Goal: Transaction & Acquisition: Purchase product/service

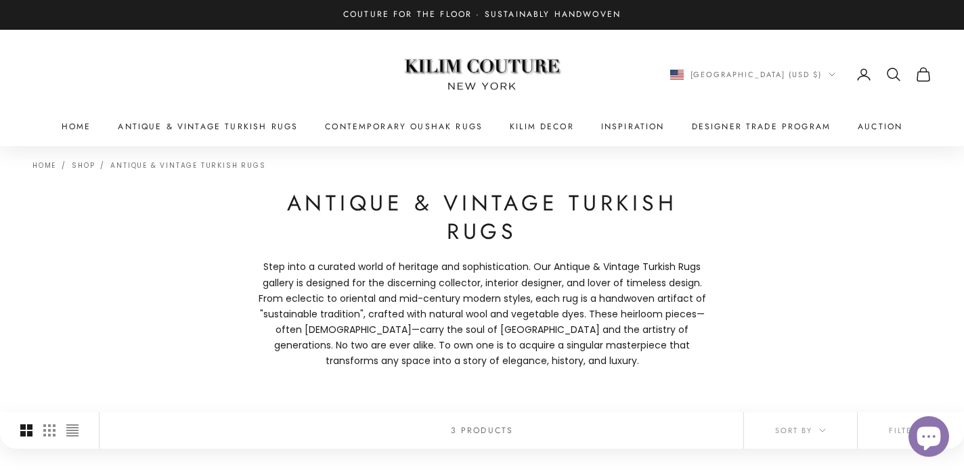
click at [267, 139] on x-header "Kilim Couture New York Navigation menu Home Antique & Vintage Turkish Rugs Cont…" at bounding box center [482, 88] width 964 height 116
click at [267, 137] on x-header "Kilim Couture New York Navigation menu Home Antique & Vintage Turkish Rugs Cont…" at bounding box center [482, 88] width 964 height 116
click at [267, 126] on link "Antique & Vintage Turkish Rugs" at bounding box center [208, 127] width 180 height 14
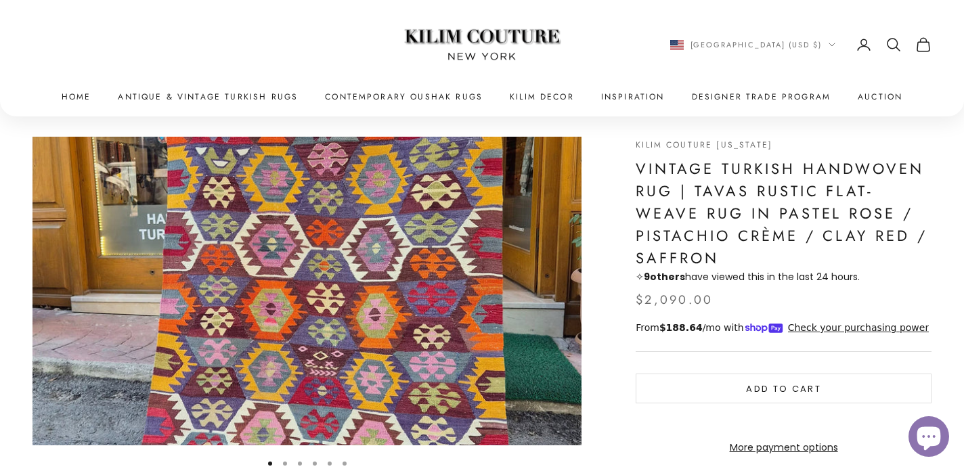
scroll to position [32, 0]
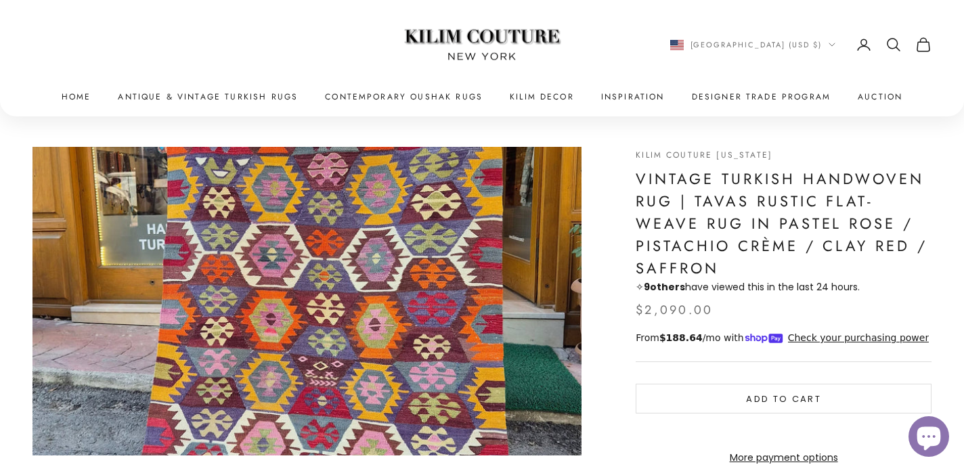
click at [888, 42] on icon "Secondary navigation" at bounding box center [893, 45] width 16 height 16
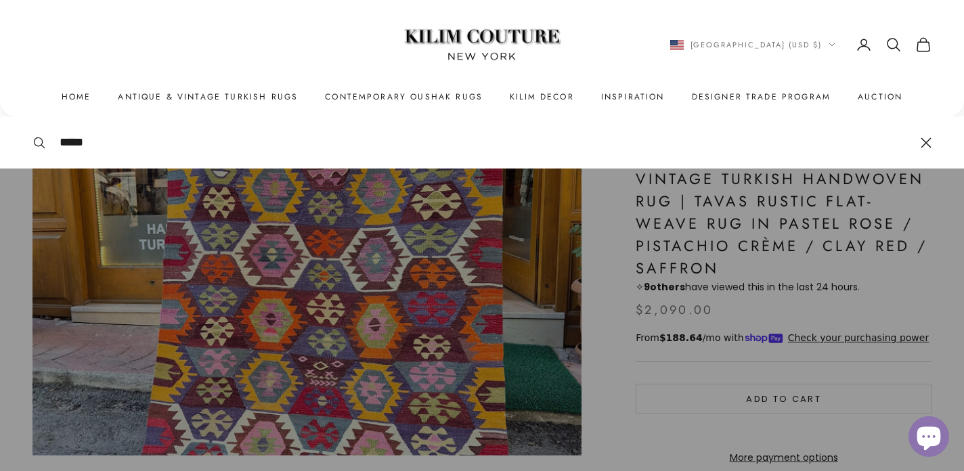
type input "*****"
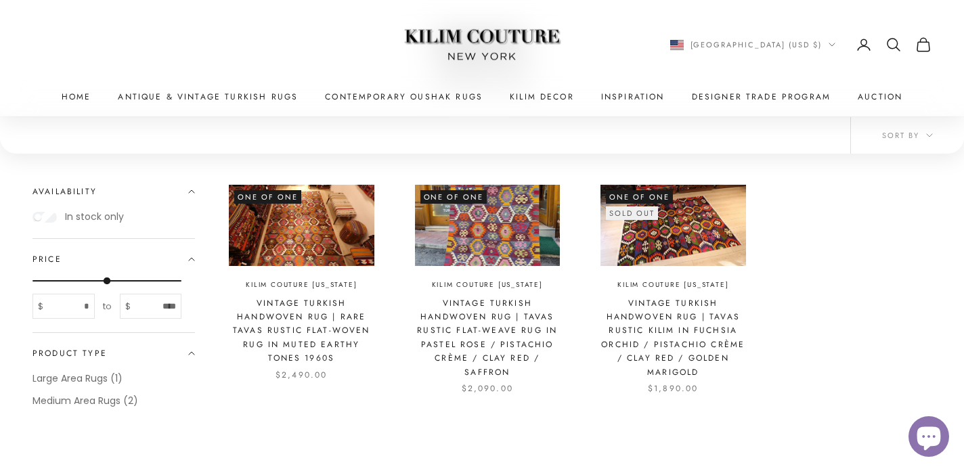
scroll to position [160, 0]
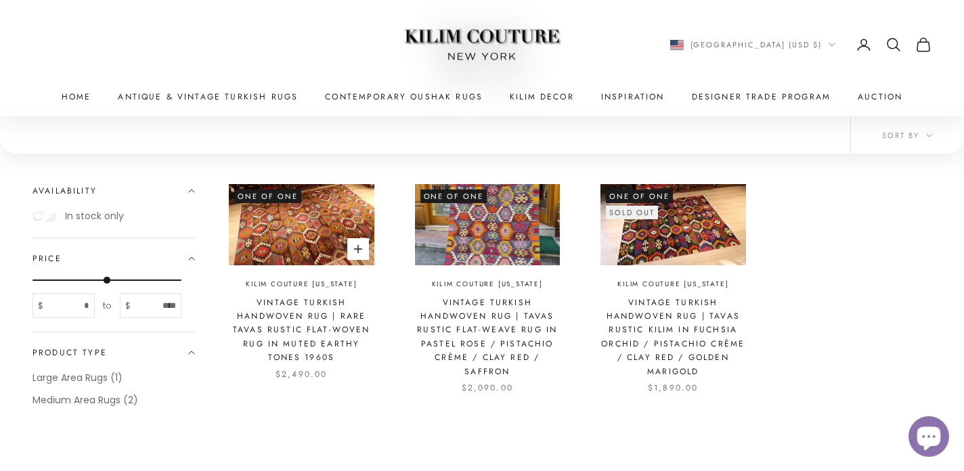
click at [281, 259] on img at bounding box center [301, 225] width 145 height 82
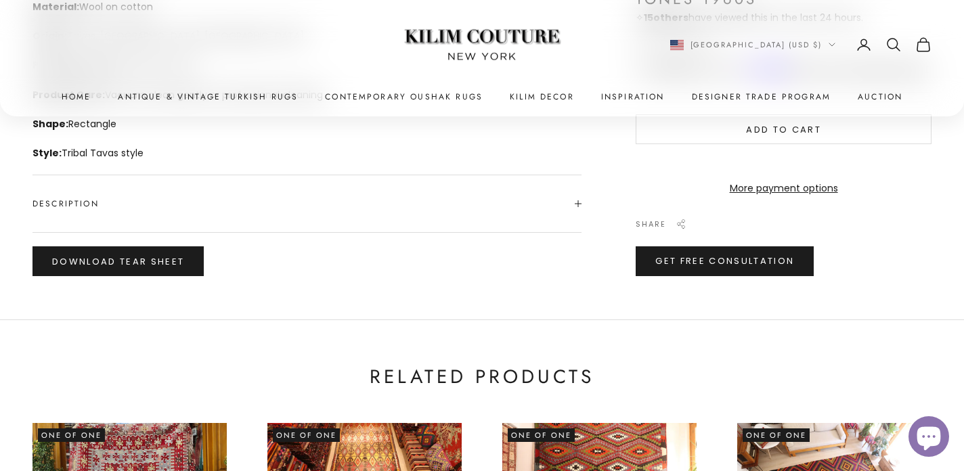
scroll to position [752, 0]
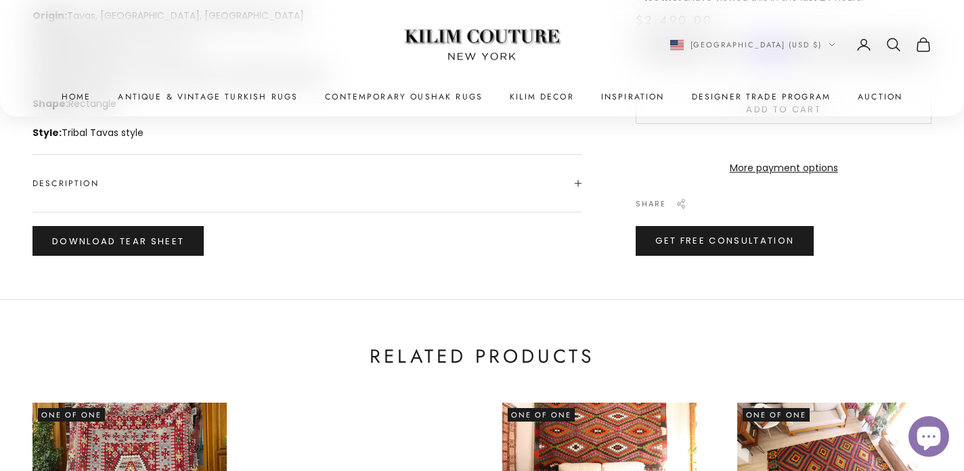
click at [381, 172] on span "Description" at bounding box center [306, 183] width 549 height 57
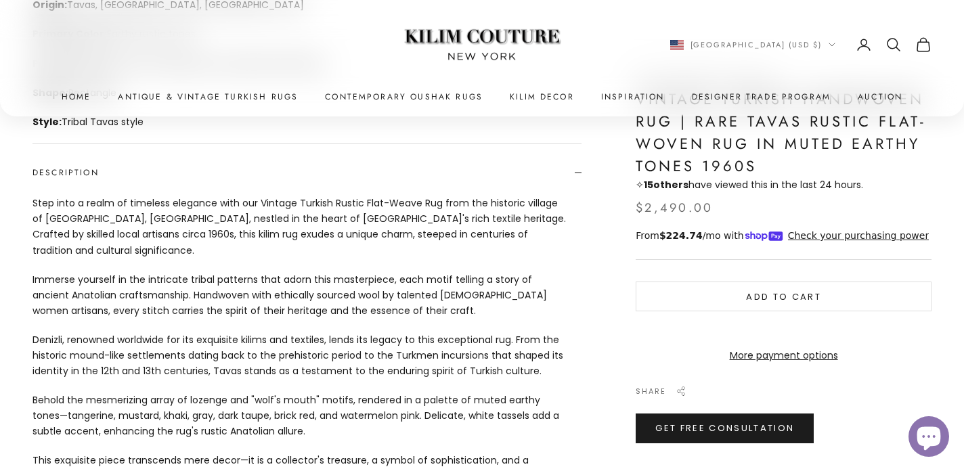
scroll to position [763, 0]
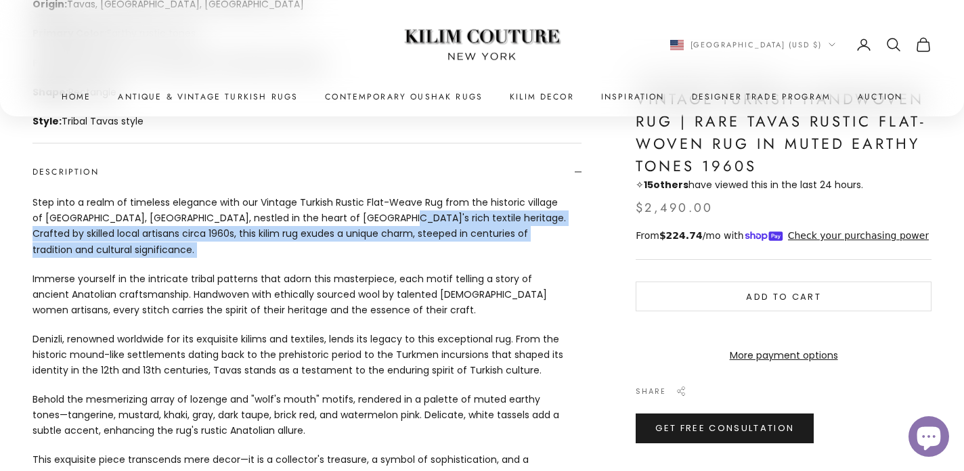
drag, startPoint x: 343, startPoint y: 215, endPoint x: 496, endPoint y: 247, distance: 156.2
click at [496, 247] on div "Step into a realm of timeless elegance with our Vintage Turkish Rustic Flat-Wea…" at bounding box center [306, 422] width 549 height 454
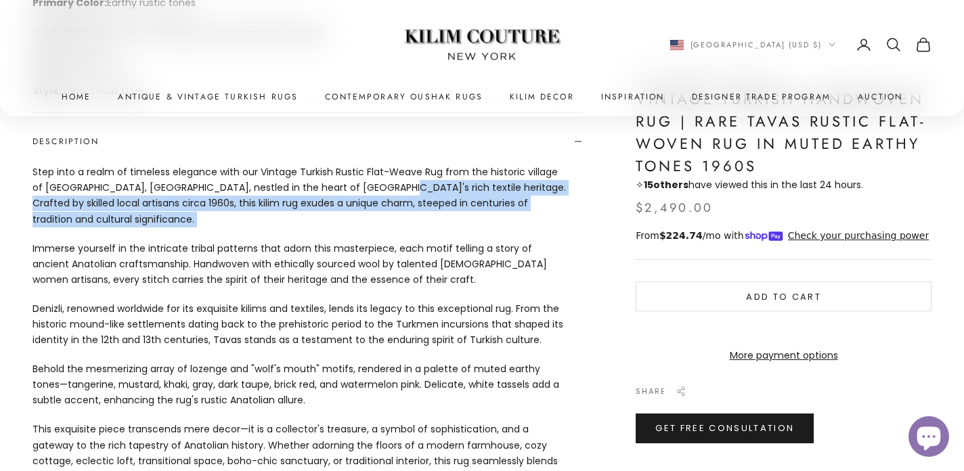
scroll to position [796, 0]
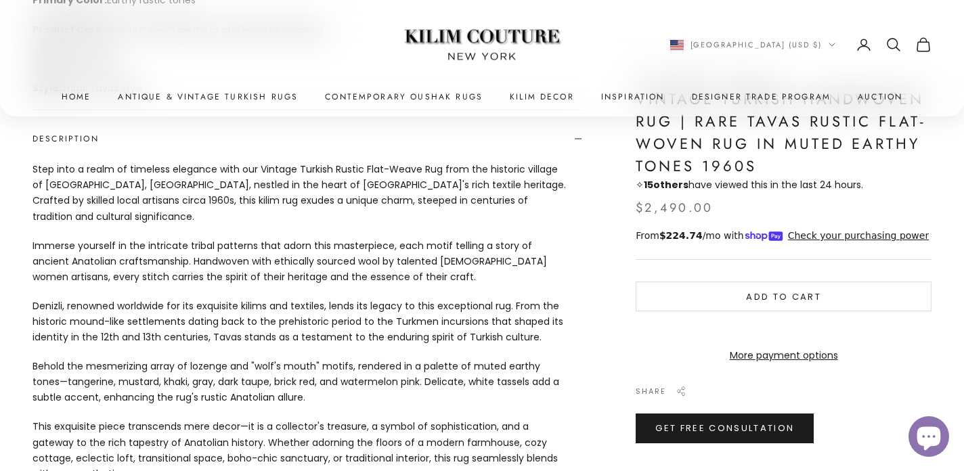
drag, startPoint x: 391, startPoint y: 205, endPoint x: 390, endPoint y: 198, distance: 7.6
click at [391, 205] on p "Step into a realm of timeless elegance with our Vintage Turkish Rustic Flat-Wea…" at bounding box center [299, 193] width 535 height 62
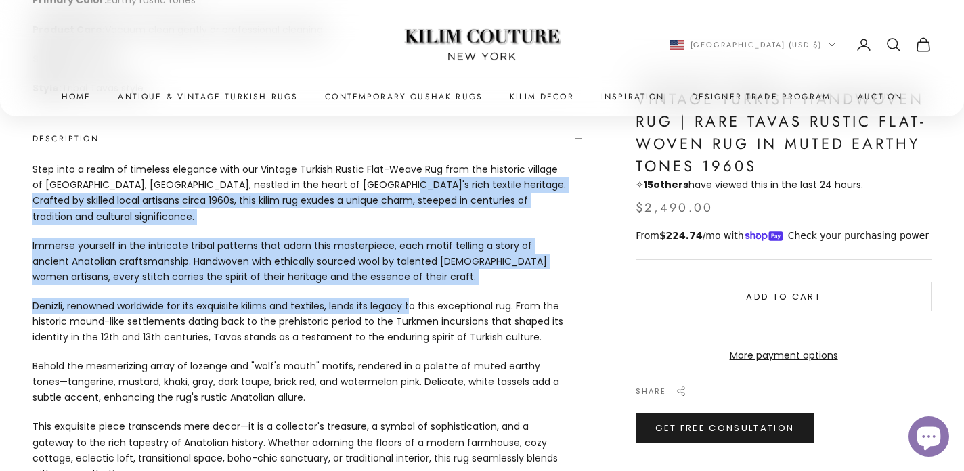
drag, startPoint x: 341, startPoint y: 181, endPoint x: 408, endPoint y: 295, distance: 131.9
click at [408, 295] on div "Step into a realm of timeless elegance with our Vintage Turkish Rustic Flat-Wea…" at bounding box center [306, 389] width 549 height 454
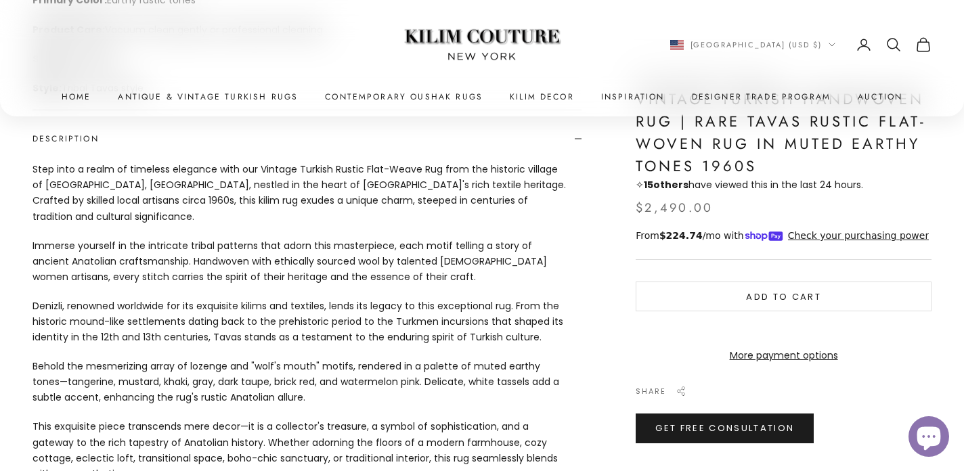
click at [413, 309] on p "Denizli, renowned worldwide for its exquisite kilims and textiles, lends its le…" at bounding box center [299, 321] width 535 height 47
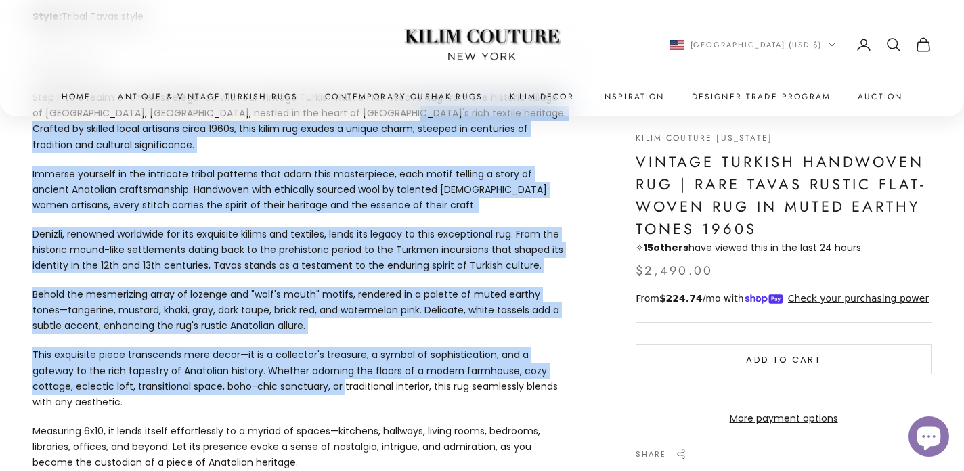
scroll to position [865, 0]
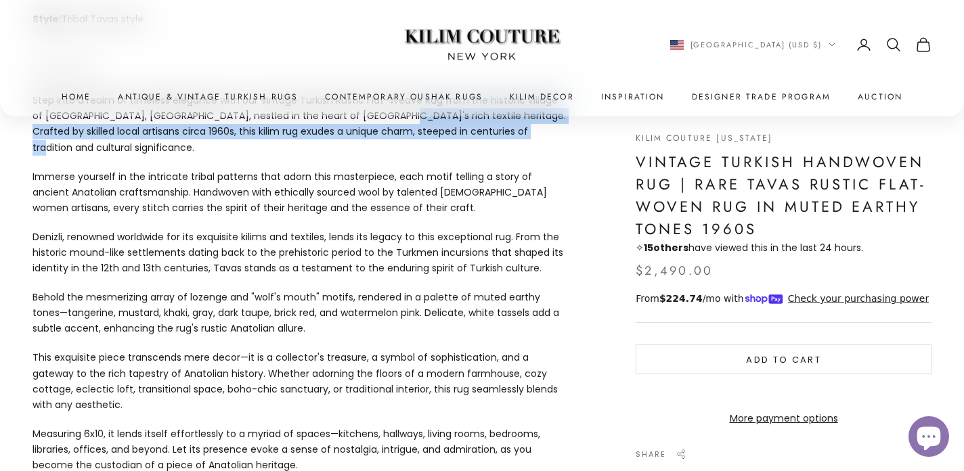
drag, startPoint x: 340, startPoint y: 140, endPoint x: 501, endPoint y: 129, distance: 161.4
click at [501, 129] on p "Step into a realm of timeless elegance with our Vintage Turkish Rustic Flat-Wea…" at bounding box center [299, 124] width 535 height 62
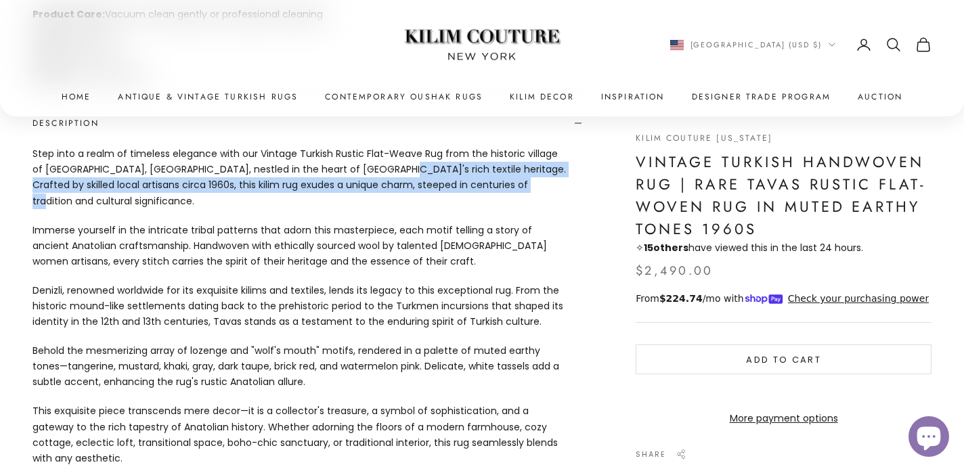
scroll to position [814, 0]
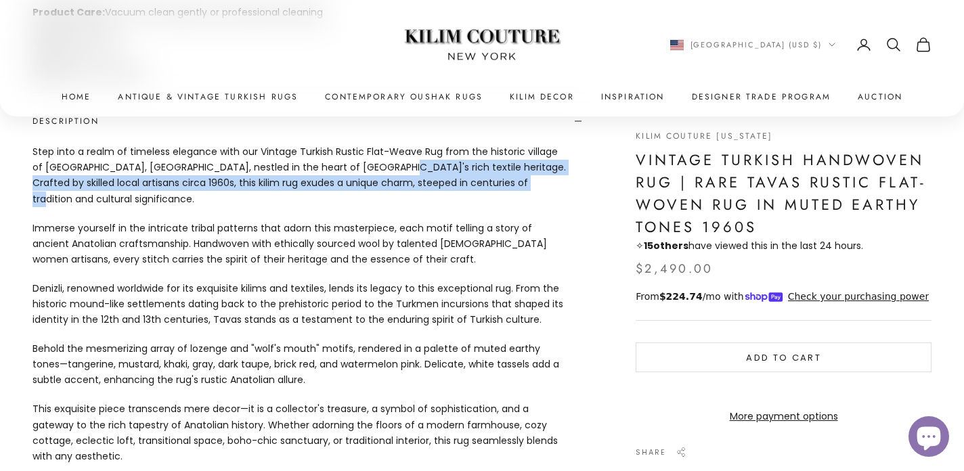
copy p "Crafted by skilled local artisans circa 1960s, this kilim rug exudes a unique c…"
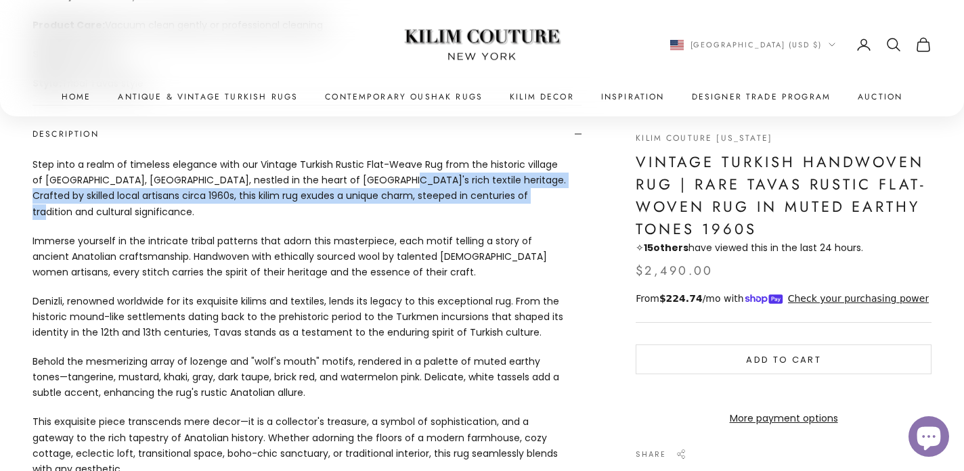
scroll to position [799, 0]
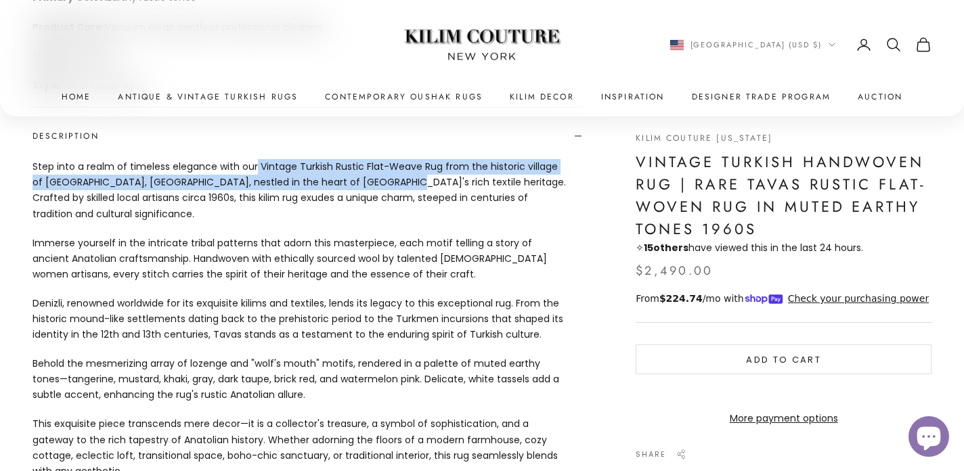
drag, startPoint x: 254, startPoint y: 166, endPoint x: 344, endPoint y: 186, distance: 91.4
click at [344, 186] on p "Step into a realm of timeless elegance with our Vintage Turkish Rustic Flat-Wea…" at bounding box center [299, 190] width 535 height 62
copy p "Vintage Turkish Rustic Flat-Weave Rug from the historic village of [GEOGRAPHIC_…"
